Goal: Navigation & Orientation: Find specific page/section

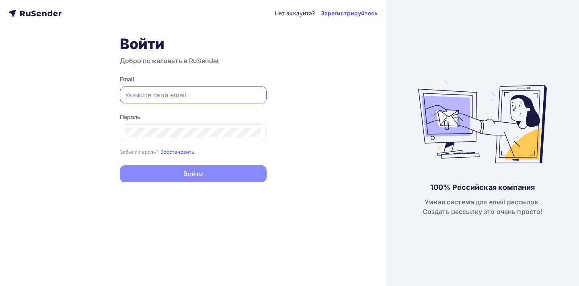
paste input "[EMAIL_ADDRESS][DOMAIN_NAME]"
type input "[EMAIL_ADDRESS][DOMAIN_NAME]"
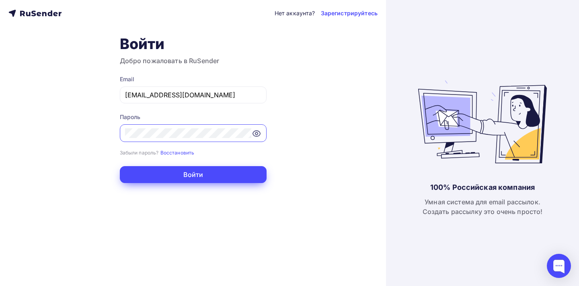
click at [149, 172] on button "Войти" at bounding box center [193, 174] width 147 height 17
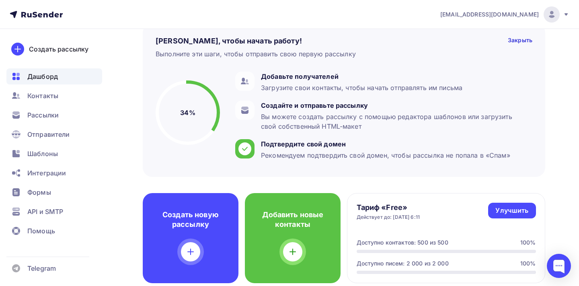
scroll to position [46, 0]
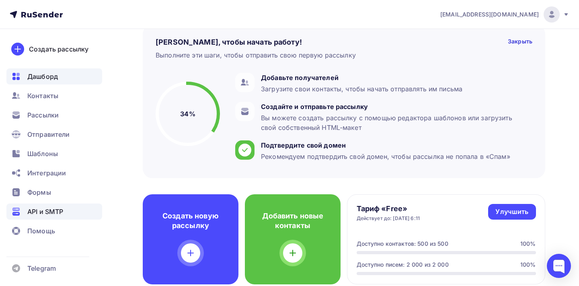
click at [51, 211] on span "API и SMTP" at bounding box center [45, 212] width 36 height 10
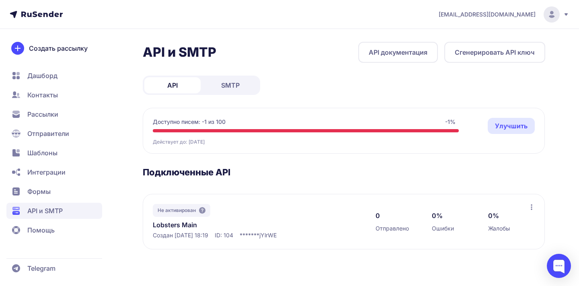
click at [510, 127] on link "Улучшить" at bounding box center [511, 126] width 47 height 16
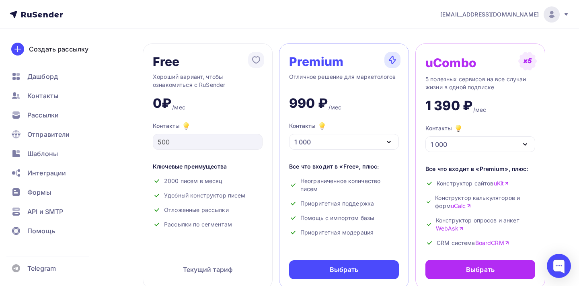
scroll to position [40, 0]
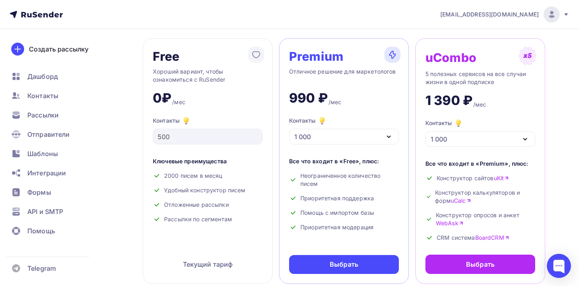
click at [376, 135] on div "1 000" at bounding box center [344, 137] width 110 height 16
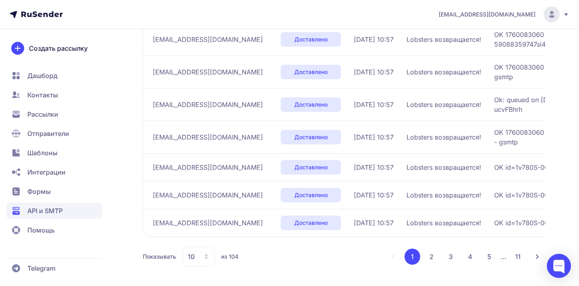
scroll to position [269, 0]
click at [514, 256] on button "11" at bounding box center [518, 257] width 16 height 16
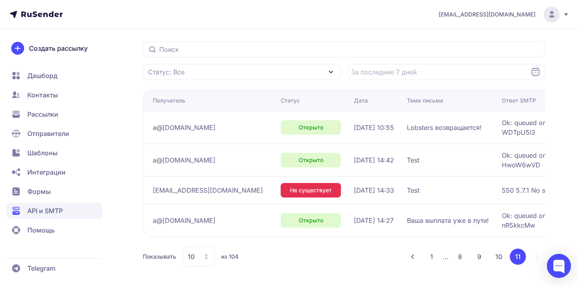
scroll to position [83, 0]
click at [499, 256] on button "10" at bounding box center [499, 257] width 16 height 16
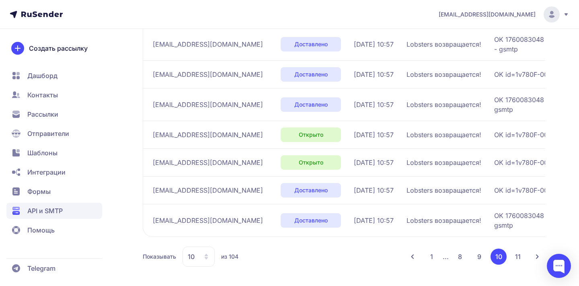
scroll to position [254, 0]
click at [476, 256] on button "9" at bounding box center [479, 257] width 16 height 16
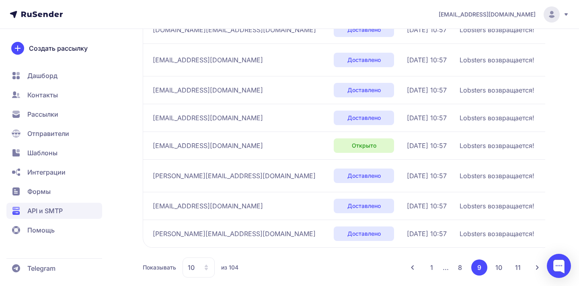
scroll to position [244, 0]
click at [464, 269] on button "8" at bounding box center [460, 267] width 16 height 16
